Goal: Book appointment/travel/reservation

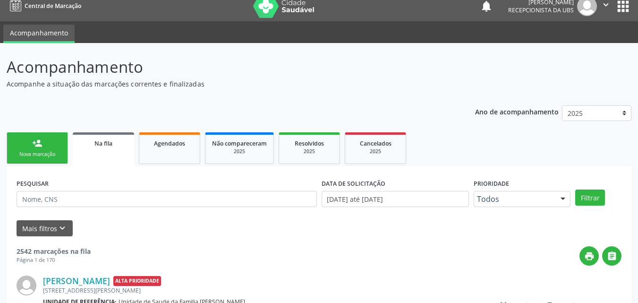
scroll to position [9, 0]
click at [57, 147] on link "person_add Nova marcação" at bounding box center [37, 148] width 61 height 32
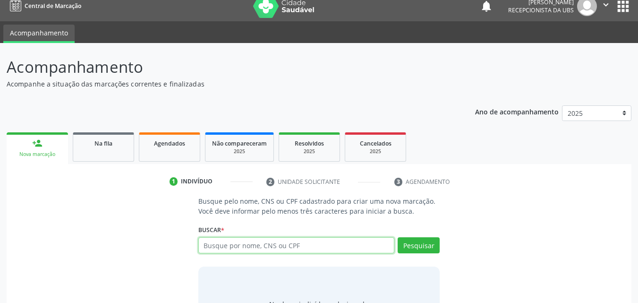
click at [231, 248] on input "text" at bounding box center [296, 245] width 196 height 16
type input "700504145214854"
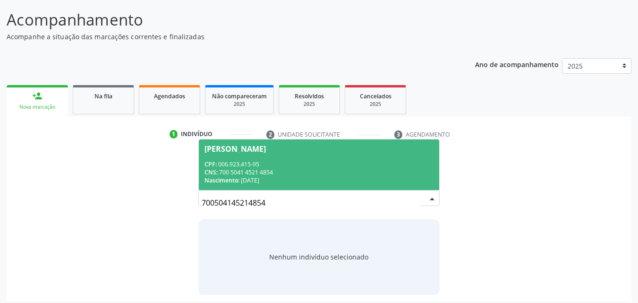
click at [291, 170] on div "CNS: 700 5041 4521 4854" at bounding box center [319, 172] width 230 height 8
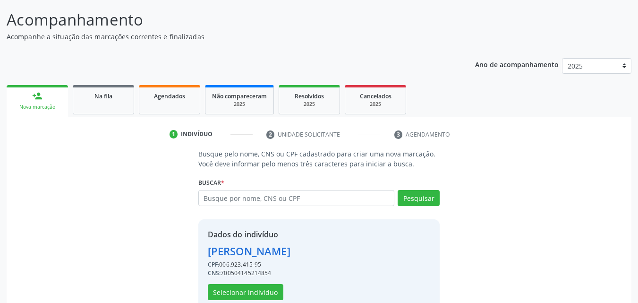
scroll to position [76, 0]
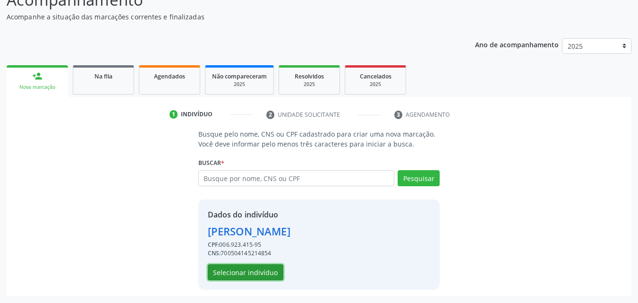
click at [249, 271] on button "Selecionar indivíduo" at bounding box center [246, 272] width 76 height 16
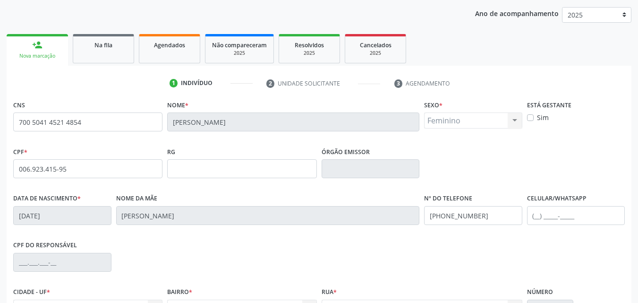
scroll to position [123, 0]
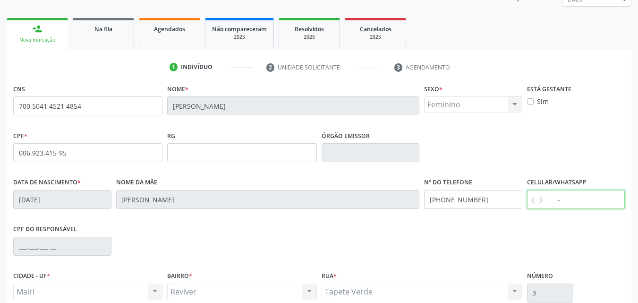
click at [548, 198] on input "text" at bounding box center [576, 199] width 98 height 19
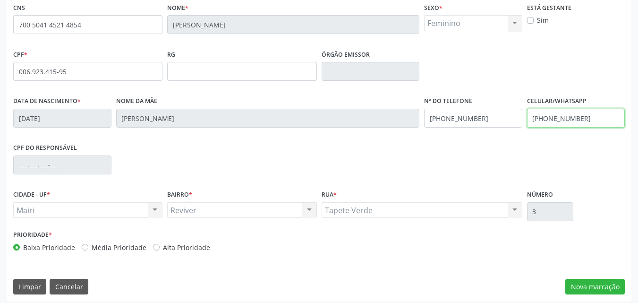
scroll to position [209, 0]
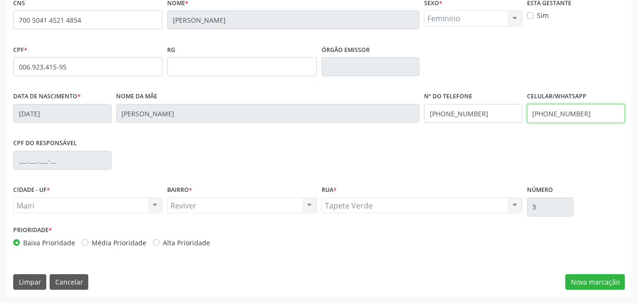
type input "[PHONE_NUMBER]"
click at [189, 236] on div "Prioridade * Baixa Prioridade Média Prioridade Alta Prioridade" at bounding box center [165, 235] width 304 height 25
click at [202, 251] on div "Prioridade * Baixa Prioridade Média Prioridade Alta Prioridade" at bounding box center [165, 238] width 308 height 31
click at [201, 251] on div "Prioridade * Baixa Prioridade Média Prioridade Alta Prioridade" at bounding box center [165, 238] width 308 height 31
click at [199, 244] on label "Alta Prioridade" at bounding box center [186, 243] width 47 height 10
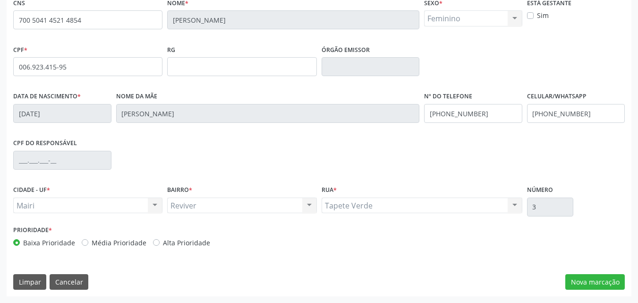
click at [160, 244] on input "Alta Prioridade" at bounding box center [156, 242] width 7 height 9
radio input "true"
click at [596, 284] on button "Nova marcação" at bounding box center [595, 282] width 60 height 16
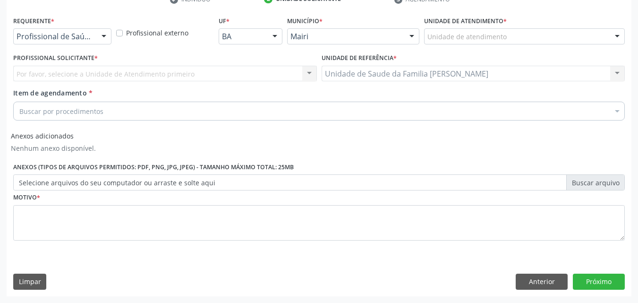
click at [555, 42] on div "Unidade de atendimento" at bounding box center [524, 36] width 201 height 16
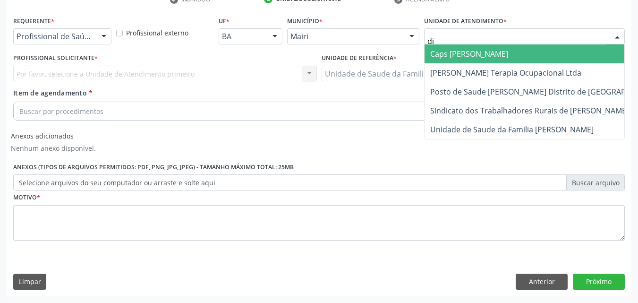
type input "dil"
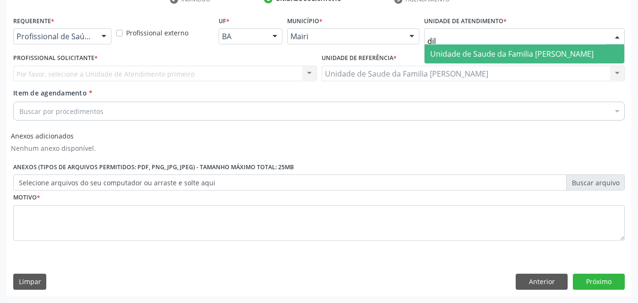
click at [551, 48] on span "Unidade de Saude da Familia [PERSON_NAME]" at bounding box center [525, 53] width 200 height 19
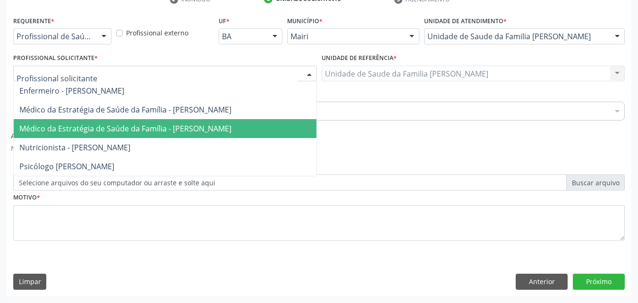
click at [68, 121] on span "Médico da Estratégia de Saúde da Família - [PERSON_NAME]" at bounding box center [165, 128] width 303 height 19
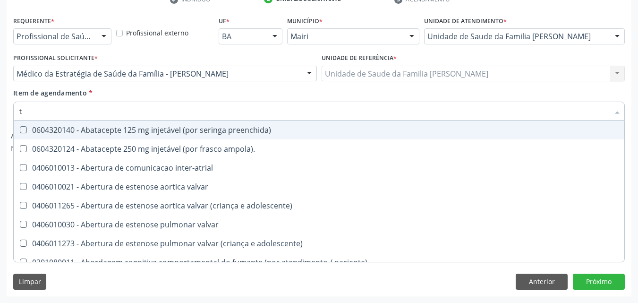
type input "[MEDICAL_DATA]"
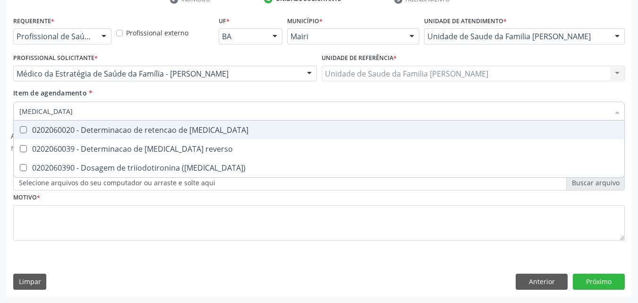
click at [157, 133] on div "0202060020 - Determinacao de retencao de [MEDICAL_DATA]" at bounding box center [318, 130] width 599 height 8
click at [159, 137] on span "0202060020 - Determinacao de retencao de [MEDICAL_DATA]" at bounding box center [319, 129] width 611 height 19
checkbox t3 "false"
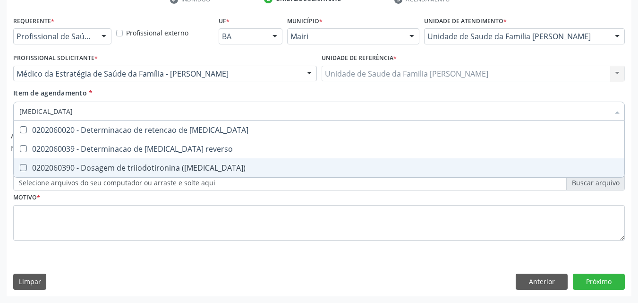
click at [164, 166] on div "0202060390 - Dosagem de triiodotironina ([MEDICAL_DATA])" at bounding box center [318, 168] width 599 height 8
checkbox \(t3\) "true"
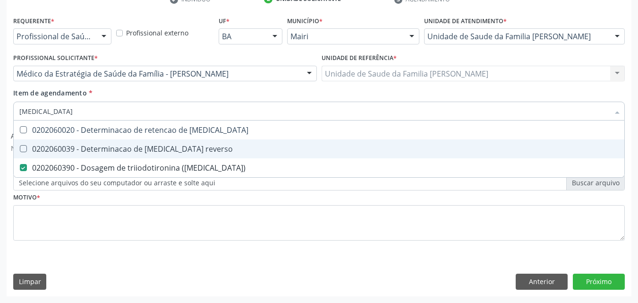
type input "t"
checkbox \(t3\) "false"
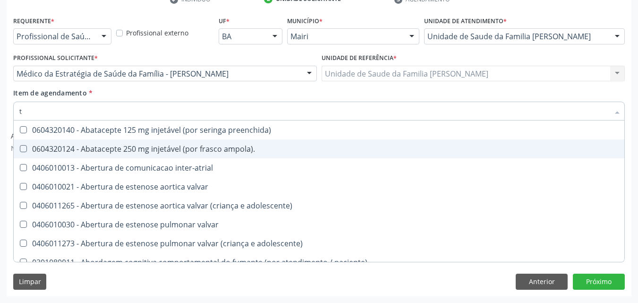
type input "t4"
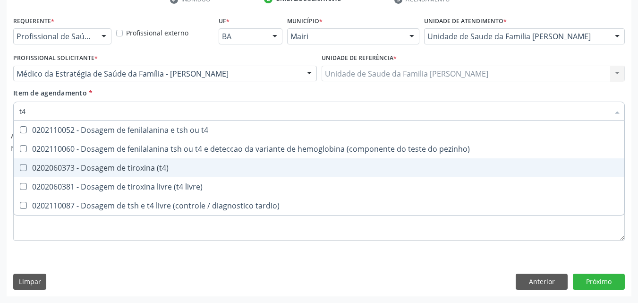
click at [178, 169] on div "0202060373 - Dosagem de tiroxina (t4)" at bounding box center [318, 168] width 599 height 8
checkbox \(t4\) "true"
type input "t"
checkbox \(t4\) "false"
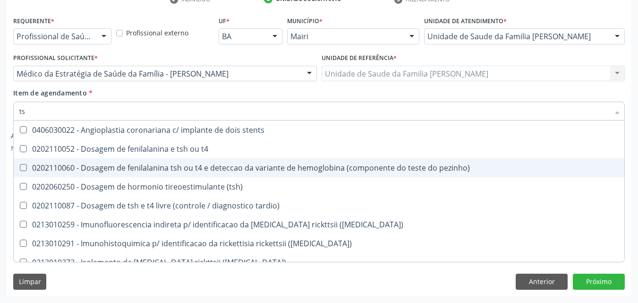
type input "tsh"
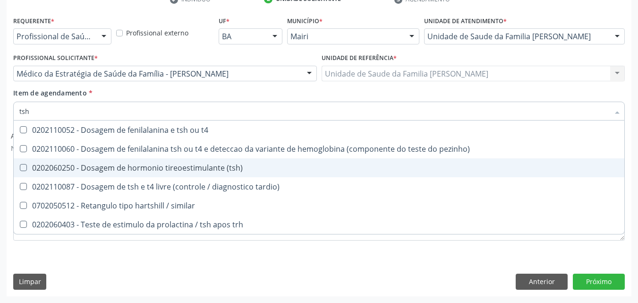
click at [197, 166] on div "0202060250 - Dosagem de hormonio tireoestimulante (tsh)" at bounding box center [318, 168] width 599 height 8
checkbox \(tsh\) "true"
type input "ts"
checkbox \(tsh\) "false"
checkbox tardio\) "true"
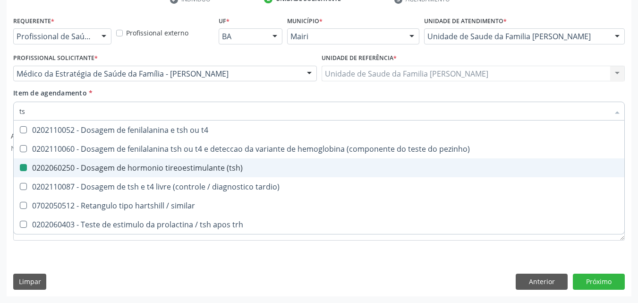
type input "t"
checkbox tardio\) "false"
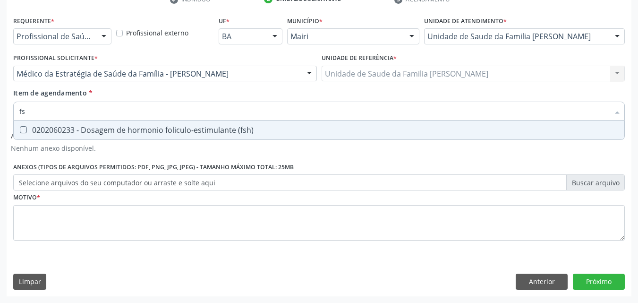
type input "fsh"
click at [184, 121] on span "0202060233 - Dosagem de hormonio foliculo-estimulante (fsh)" at bounding box center [319, 129] width 611 height 19
checkbox \(fsh\) "true"
type input "f"
checkbox \(fsh\) "false"
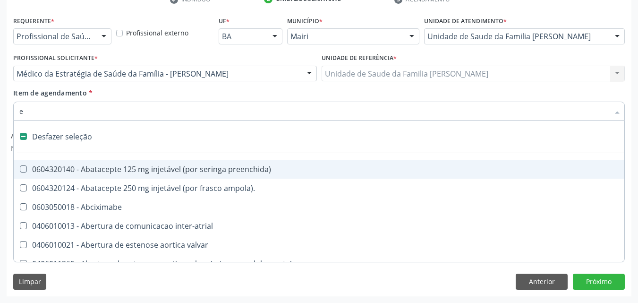
type input "es"
checkbox comprimido\) "true"
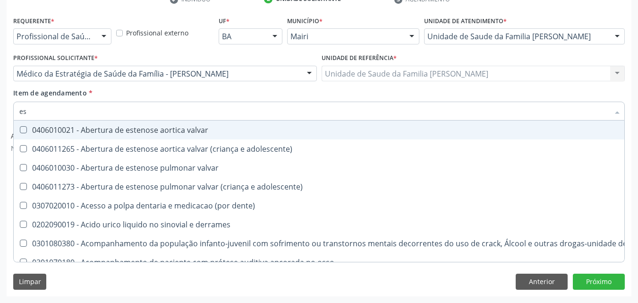
type input "est"
checkbox níveis "true"
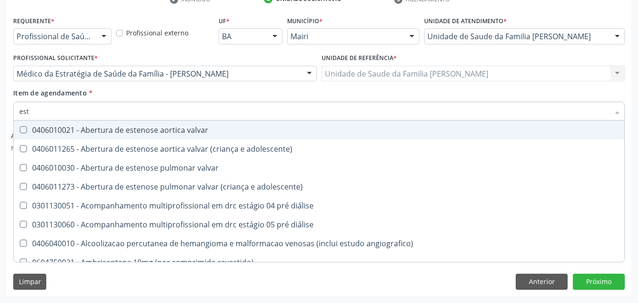
type input "esti"
checkbox cerebral "true"
checkbox obito "true"
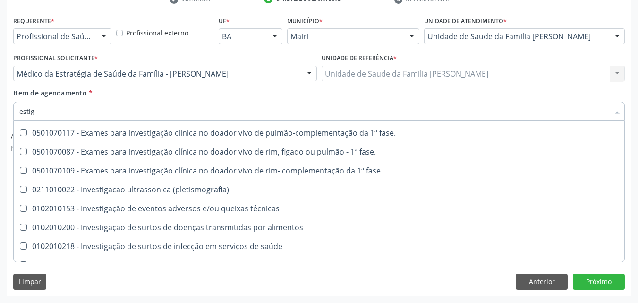
scroll to position [85, 0]
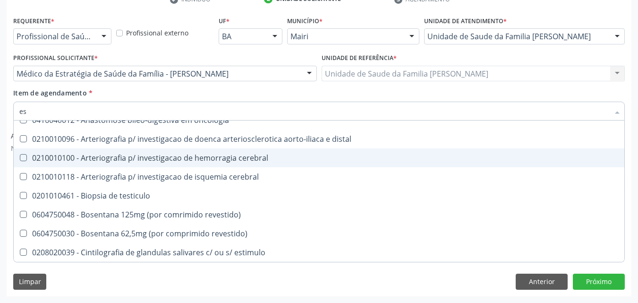
type input "e"
checkbox \(fsh\) "false"
checkbox \(tsh\) "false"
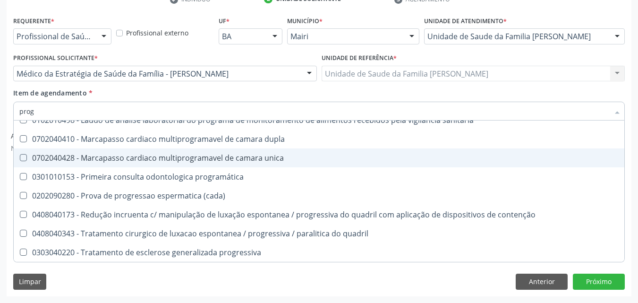
scroll to position [67, 0]
type input "proge"
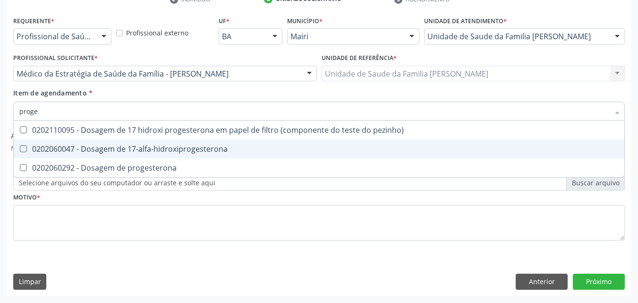
scroll to position [0, 0]
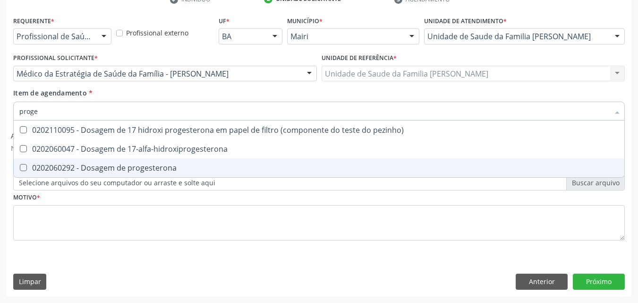
click at [159, 165] on div "0202060292 - Dosagem de progesterona" at bounding box center [318, 168] width 599 height 8
checkbox progesterona "true"
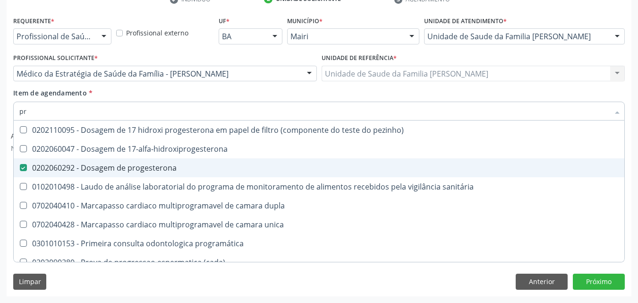
type input "p"
checkbox progesterona "false"
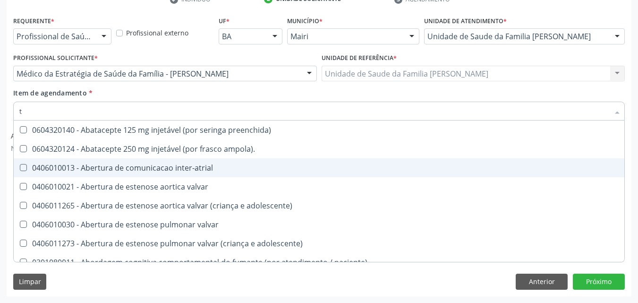
type input "tr"
checkbox visual "true"
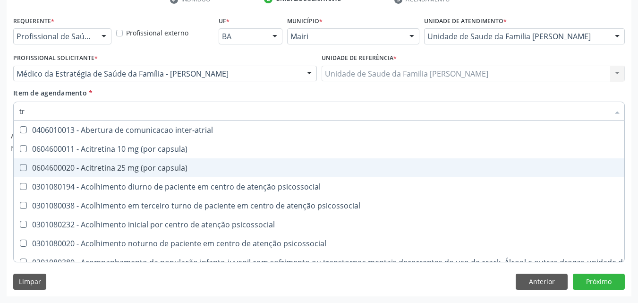
type input "tri"
checkbox níveis "true"
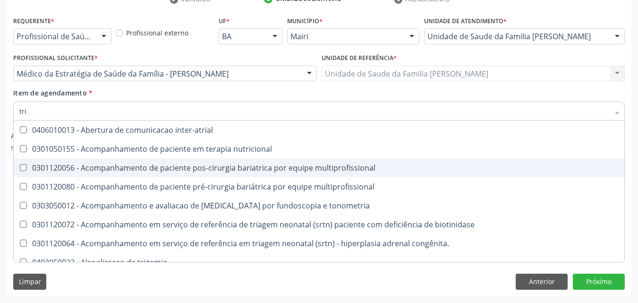
type input "trig"
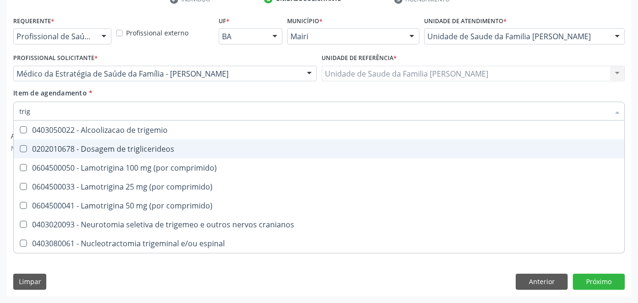
click at [154, 147] on div "0202010678 - Dosagem de triglicerideos" at bounding box center [318, 149] width 599 height 8
checkbox triglicerideos "true"
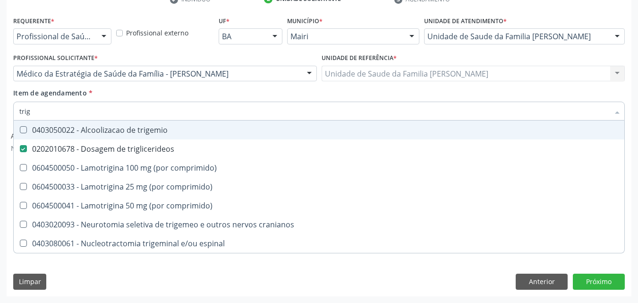
click at [297, 93] on div "Item de agendamento * trig Desfazer seleção 0403050022 - Alcoolizacao de trigem…" at bounding box center [319, 103] width 612 height 30
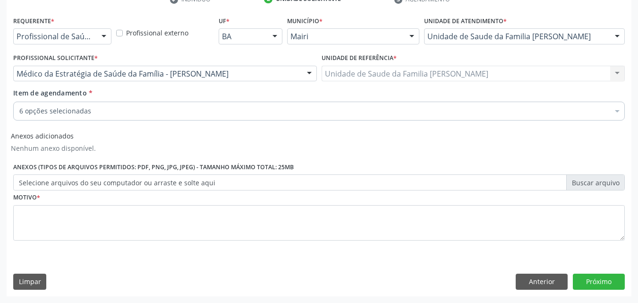
checkbox \(t4\) "true"
checkbox \(tsh\) "true"
checkbox \(fsh\) "true"
checkbox progesterona "true"
checkbox triglicerideos "true"
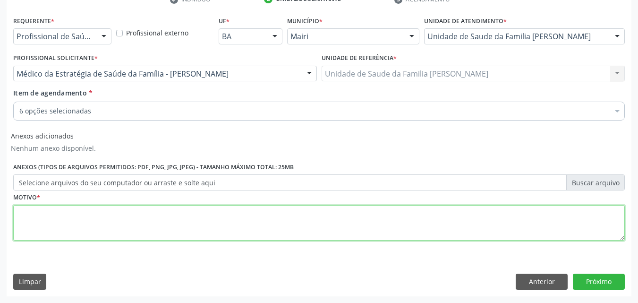
click at [53, 211] on textarea at bounding box center [319, 223] width 612 height 36
type textarea "controle"
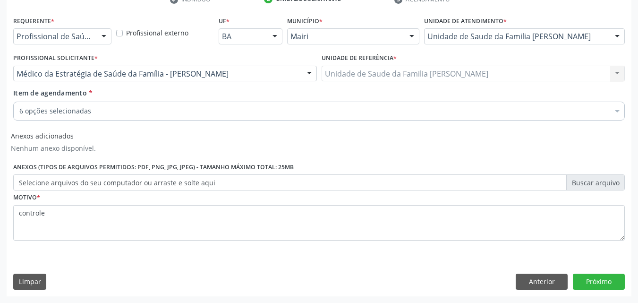
click at [581, 272] on div "Requerente * Profissional de Saúde Profissional de Saúde Paciente Nenhum result…" at bounding box center [319, 155] width 625 height 282
click at [584, 281] on button "Próximo" at bounding box center [599, 281] width 52 height 16
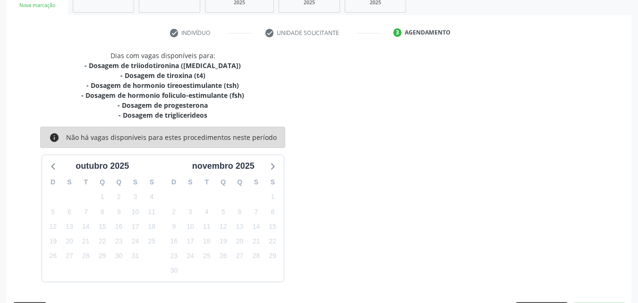
scroll to position [186, 0]
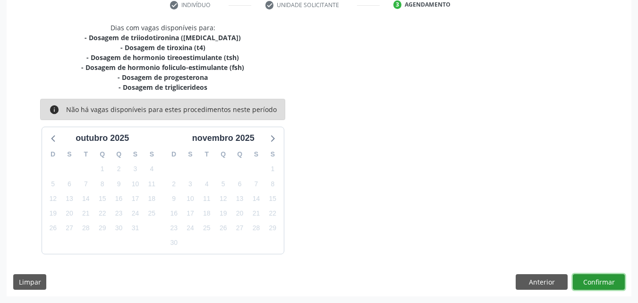
click at [584, 281] on button "Confirmar" at bounding box center [599, 282] width 52 height 16
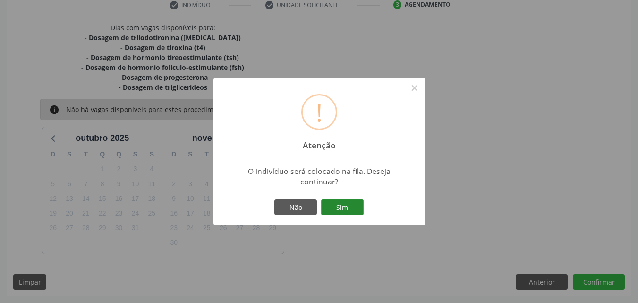
click at [344, 209] on button "Sim" at bounding box center [342, 207] width 43 height 16
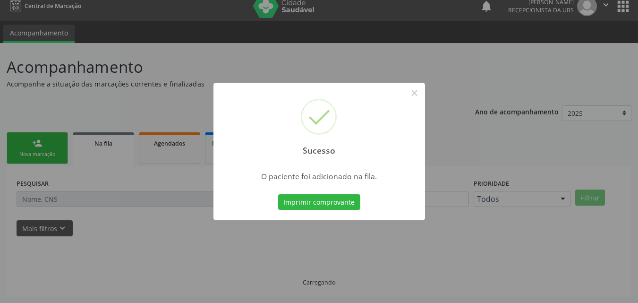
scroll to position [9, 0]
